Goal: Transaction & Acquisition: Subscribe to service/newsletter

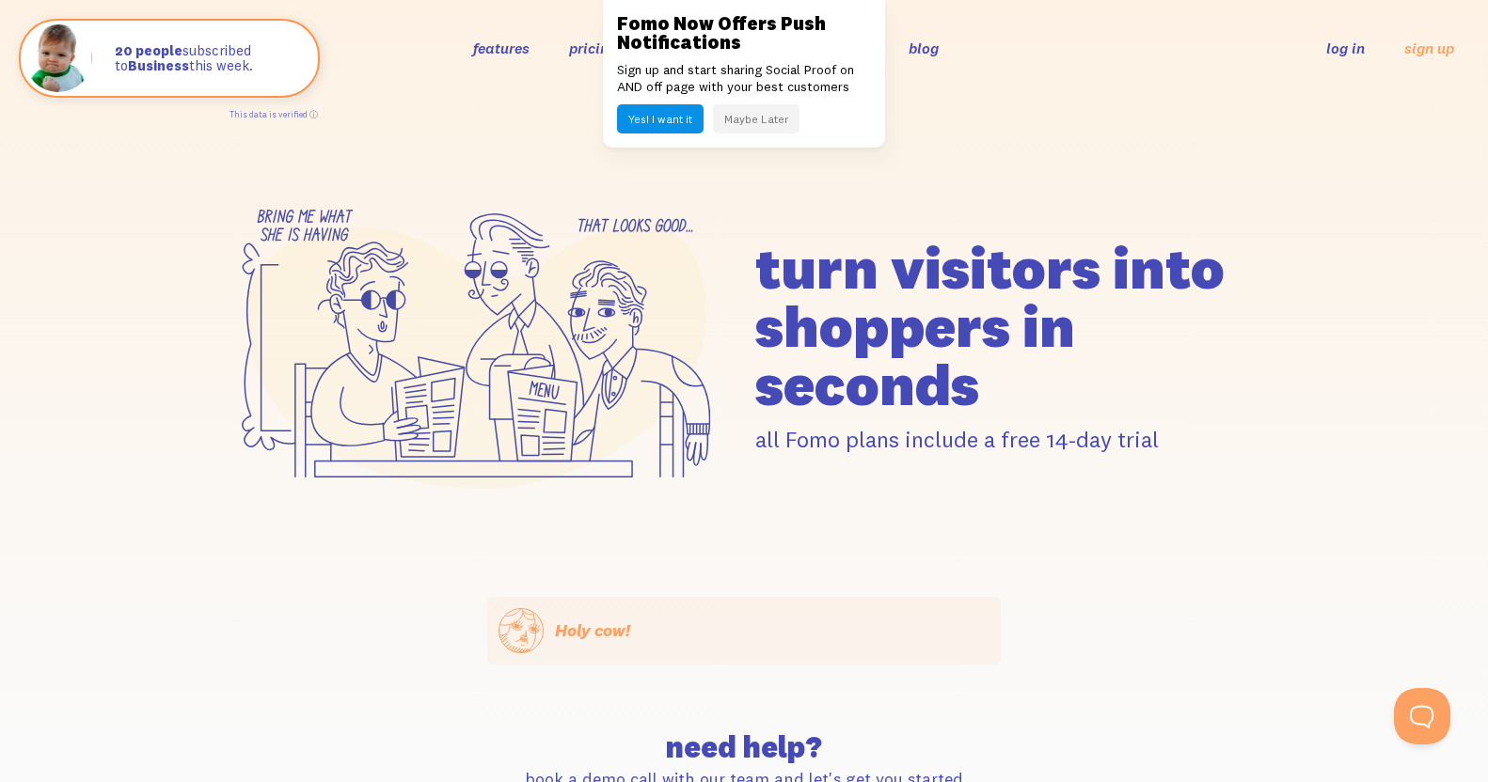
click at [753, 119] on button "Maybe Later" at bounding box center [756, 118] width 87 height 29
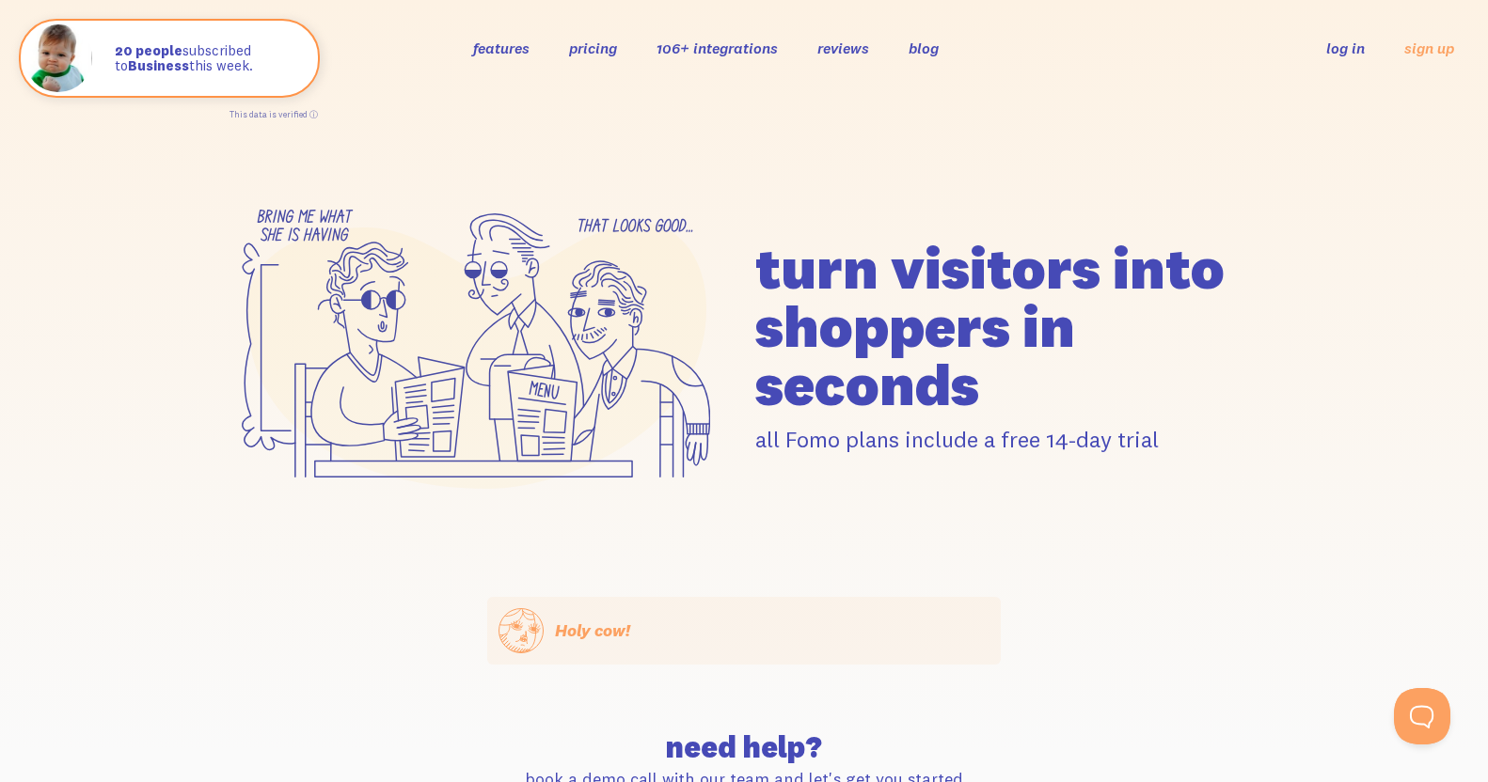
click at [592, 50] on link "pricing" at bounding box center [593, 48] width 48 height 19
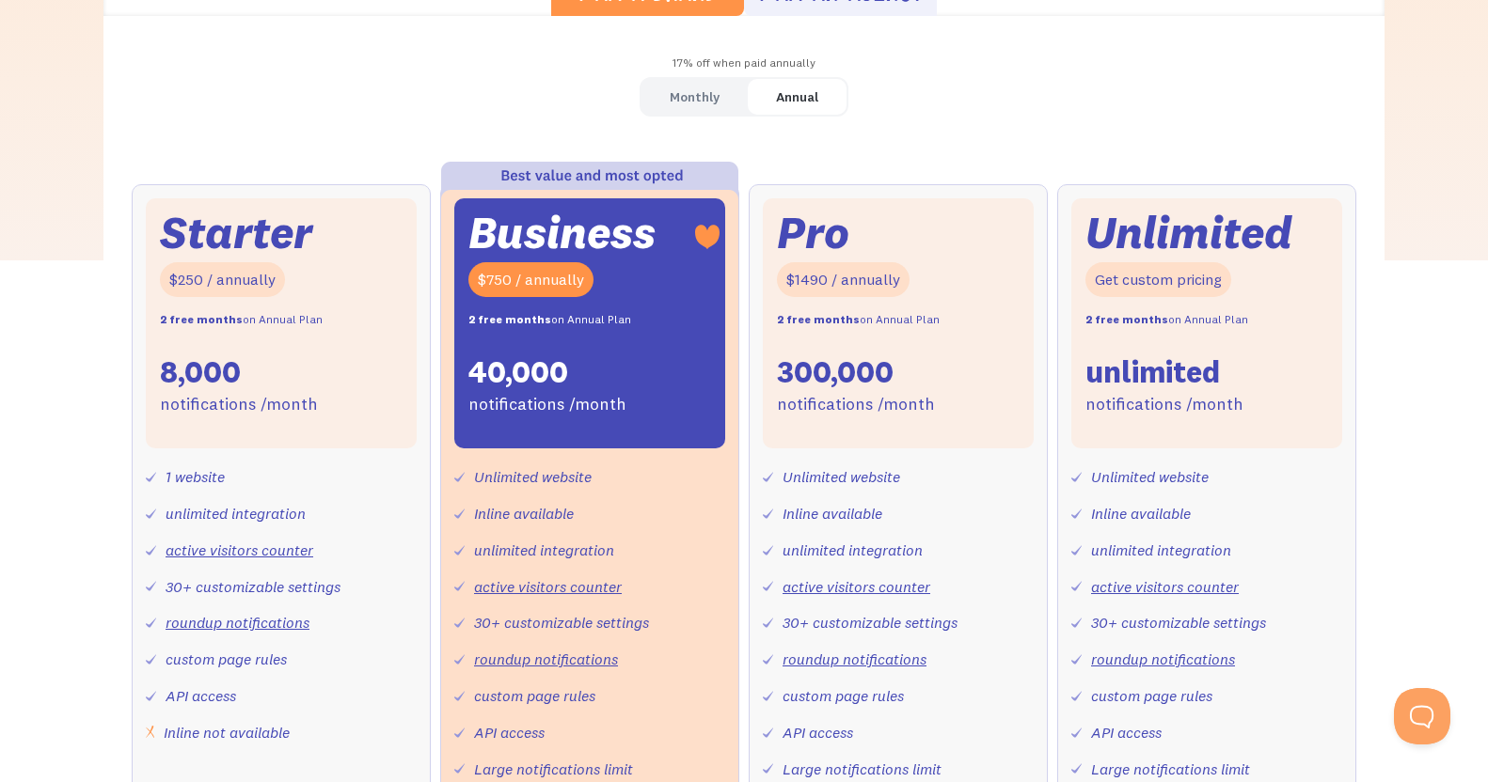
scroll to position [594, 0]
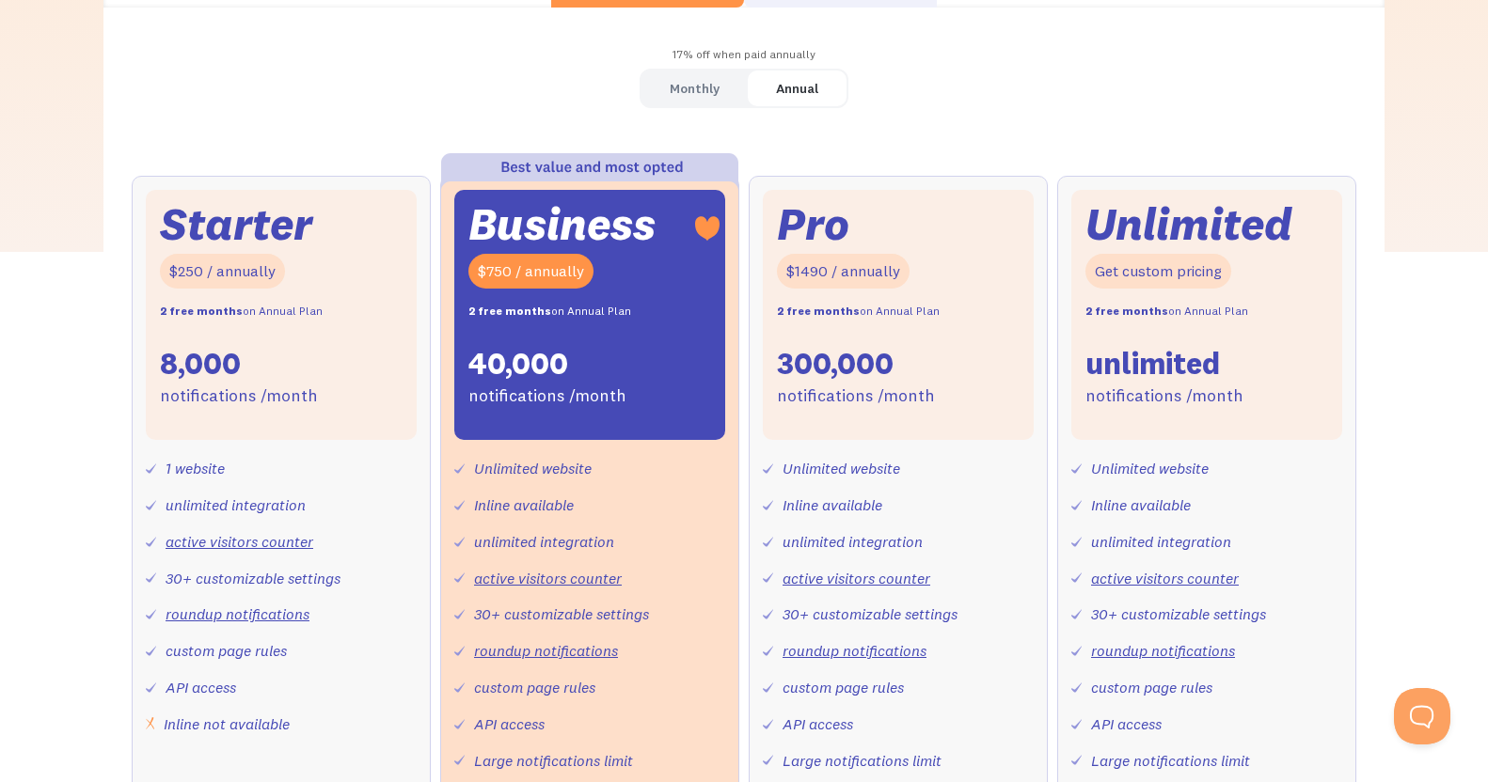
click at [641, 107] on link "Monthly" at bounding box center [694, 89] width 106 height 37
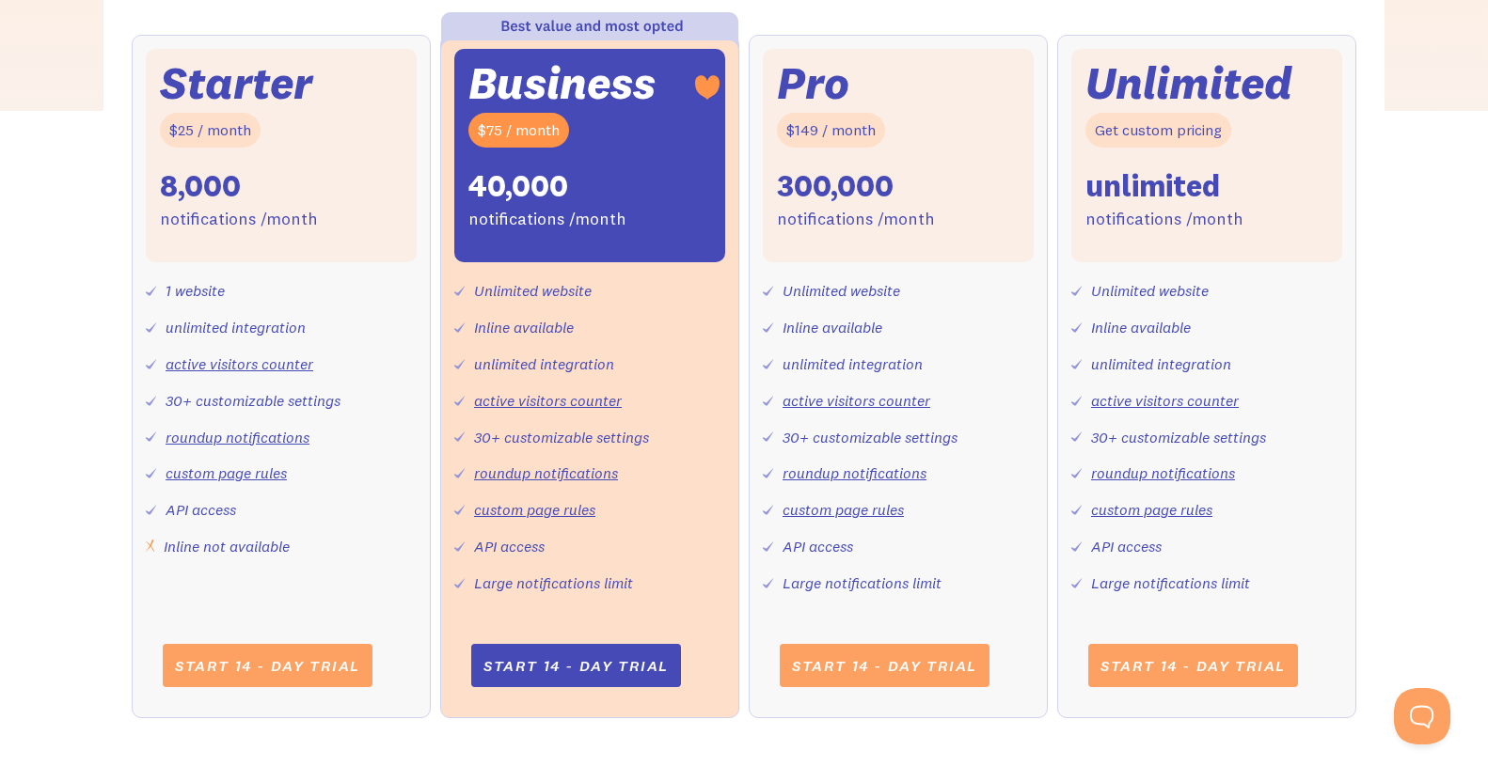
scroll to position [840, 0]
